Goal: Navigation & Orientation: Go to known website

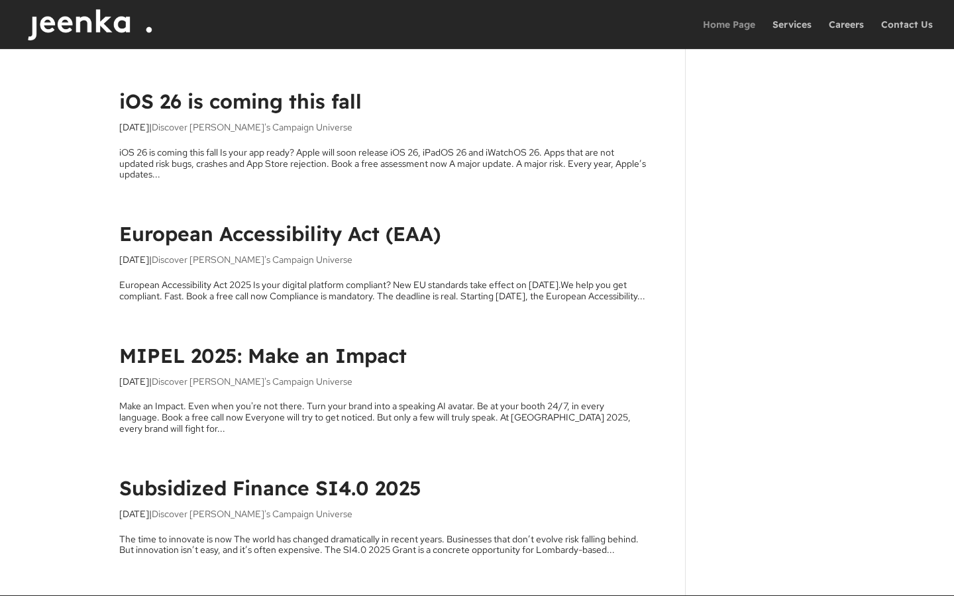
click at [747, 25] on link "Home Page" at bounding box center [729, 34] width 52 height 29
